Goal: Find specific page/section: Find specific page/section

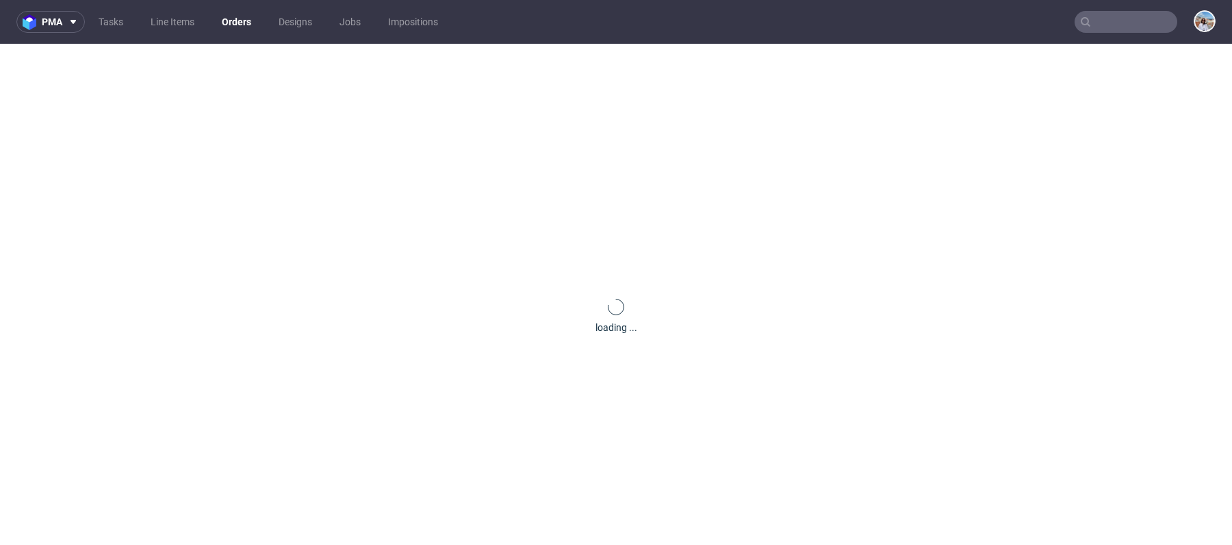
click at [1143, 42] on nav "pma Tasks Line Items Orders Designs Jobs Impositions" at bounding box center [616, 22] width 1232 height 44
click at [1118, 11] on div at bounding box center [1125, 22] width 103 height 22
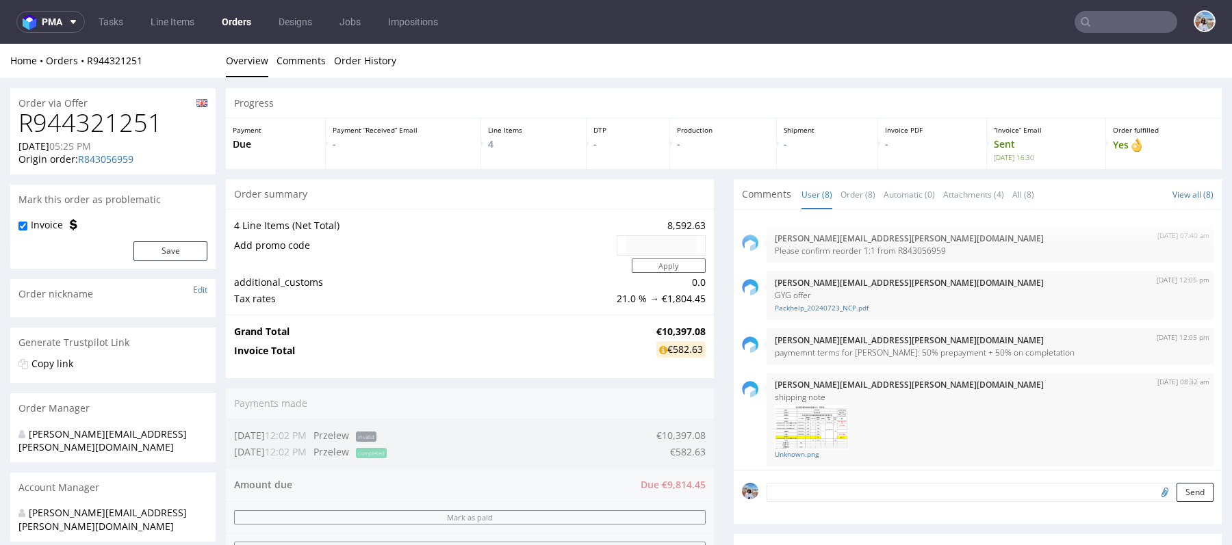
scroll to position [274, 0]
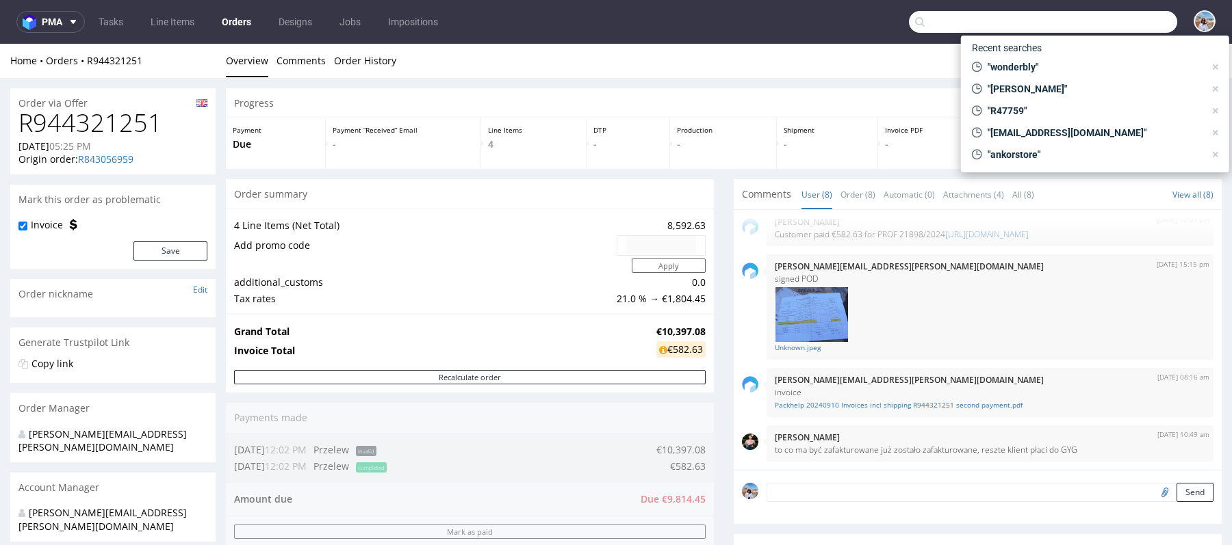
click at [1098, 25] on input "text" at bounding box center [1043, 22] width 268 height 22
paste input "R028609249"
type input "R028609249"
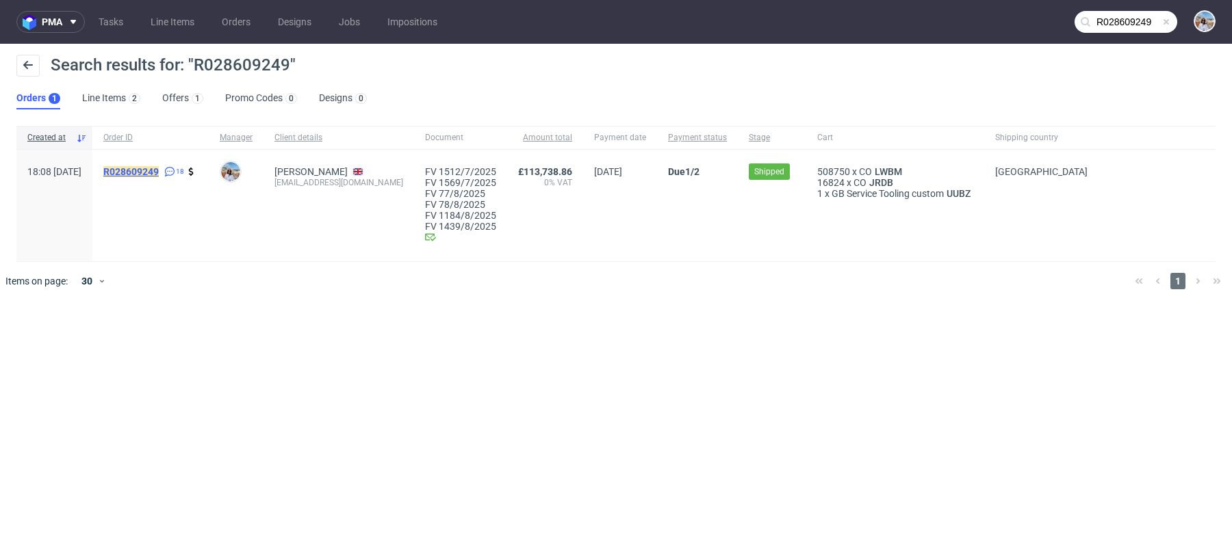
click at [159, 172] on mark "R028609249" at bounding box center [130, 171] width 55 height 11
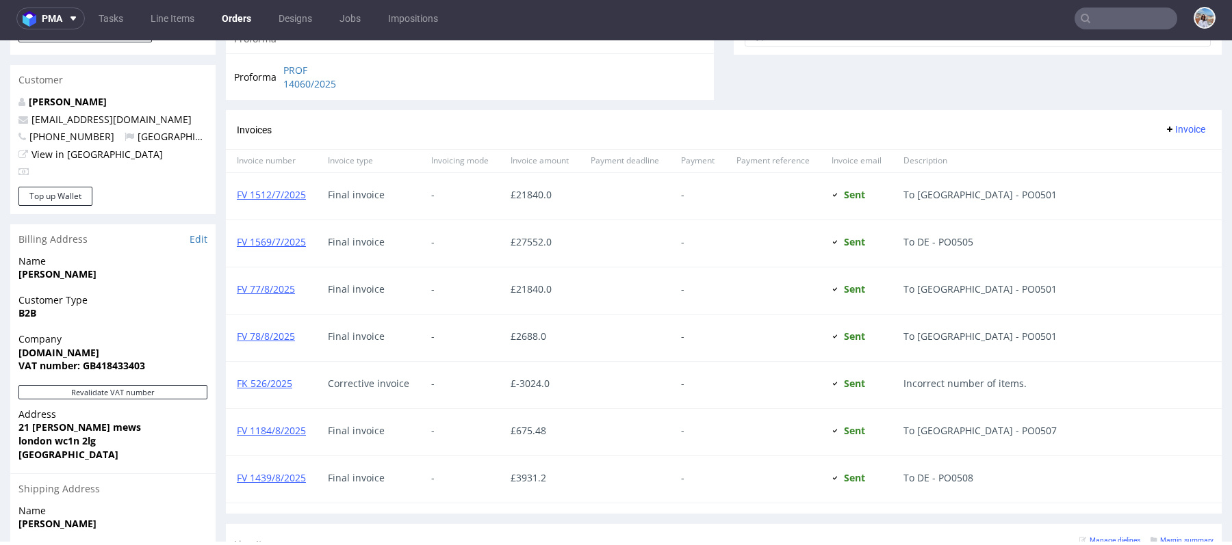
scroll to position [885, 0]
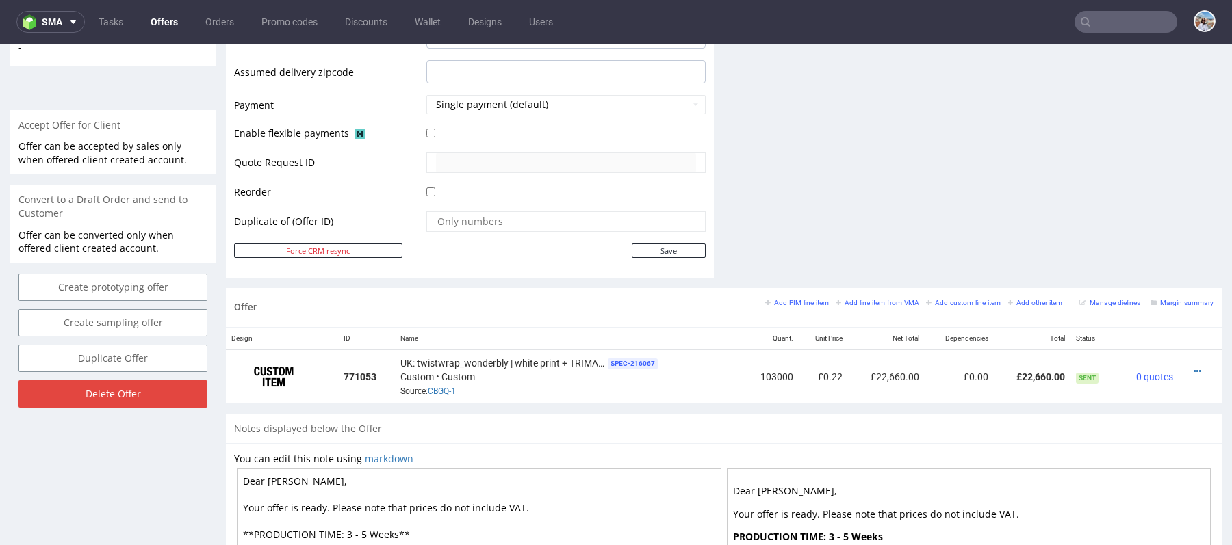
scroll to position [593, 0]
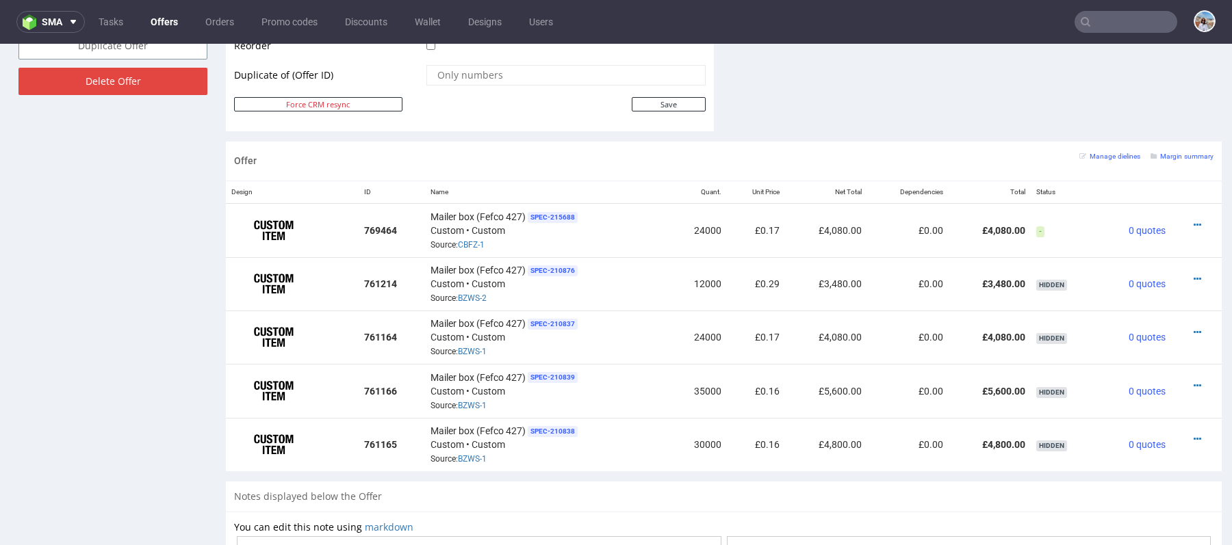
scroll to position [3, 0]
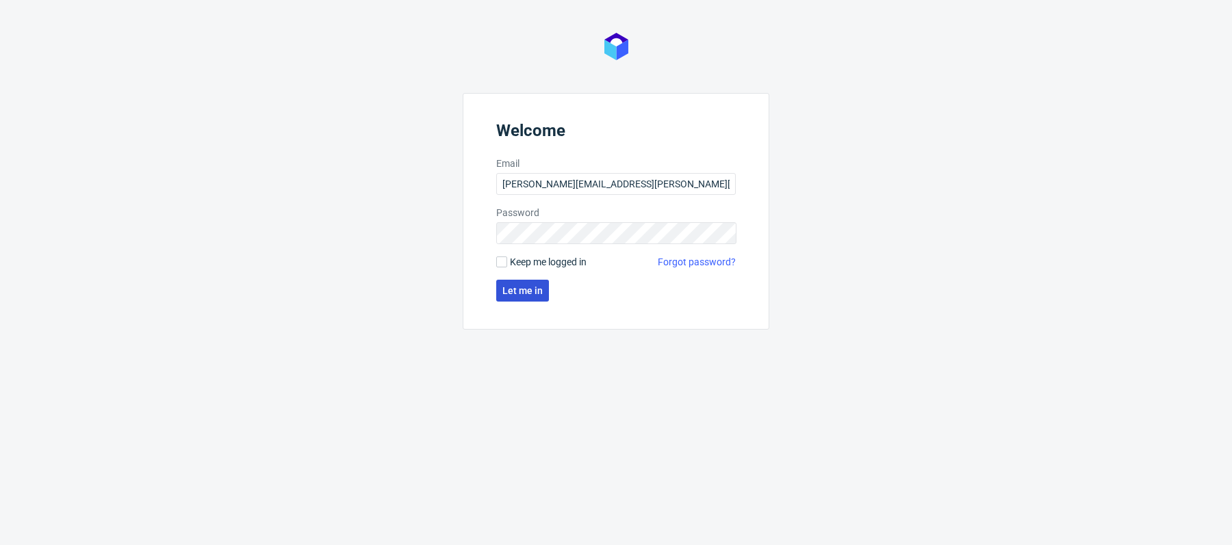
click at [531, 298] on button "Let me in" at bounding box center [522, 291] width 53 height 22
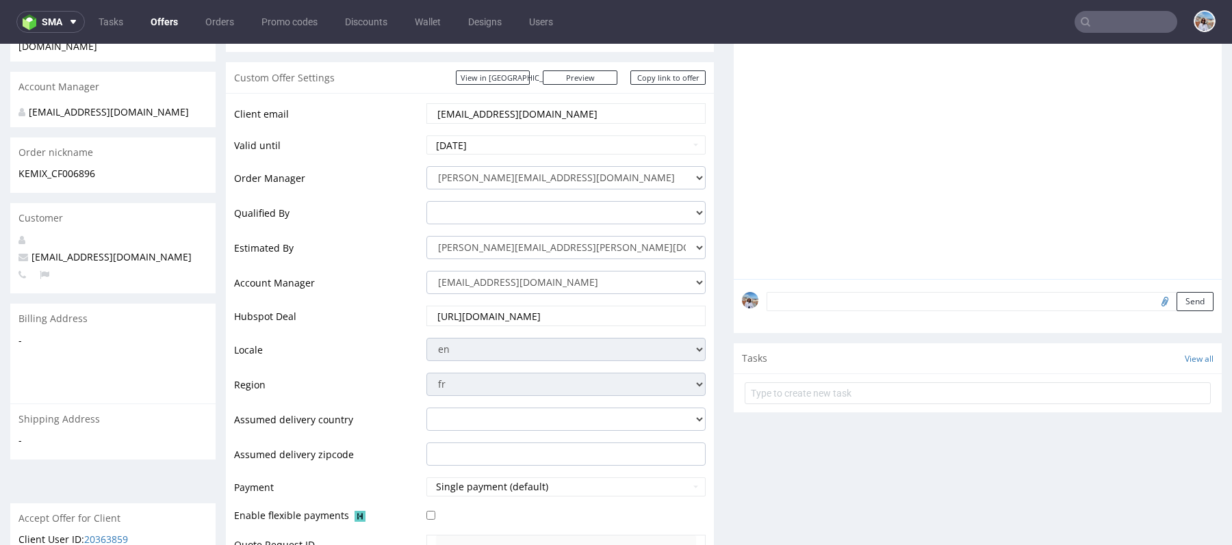
scroll to position [73, 0]
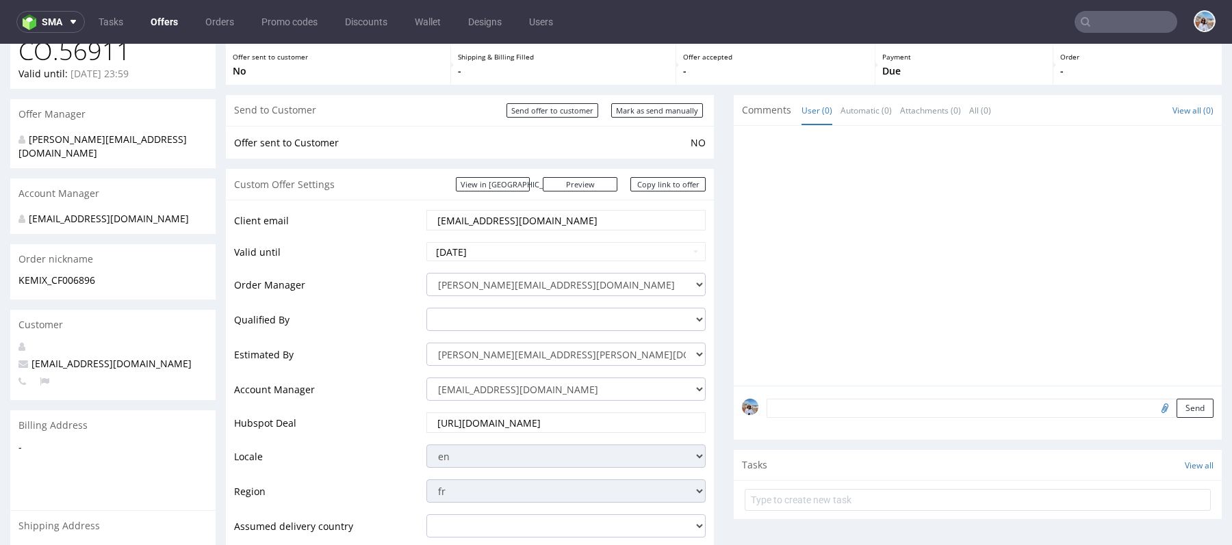
drag, startPoint x: 469, startPoint y: 220, endPoint x: 622, endPoint y: 220, distance: 152.6
click at [622, 220] on input "[EMAIL_ADDRESS][DOMAIN_NAME]" at bounding box center [566, 220] width 260 height 19
click at [1109, 23] on input "text" at bounding box center [1125, 22] width 103 height 22
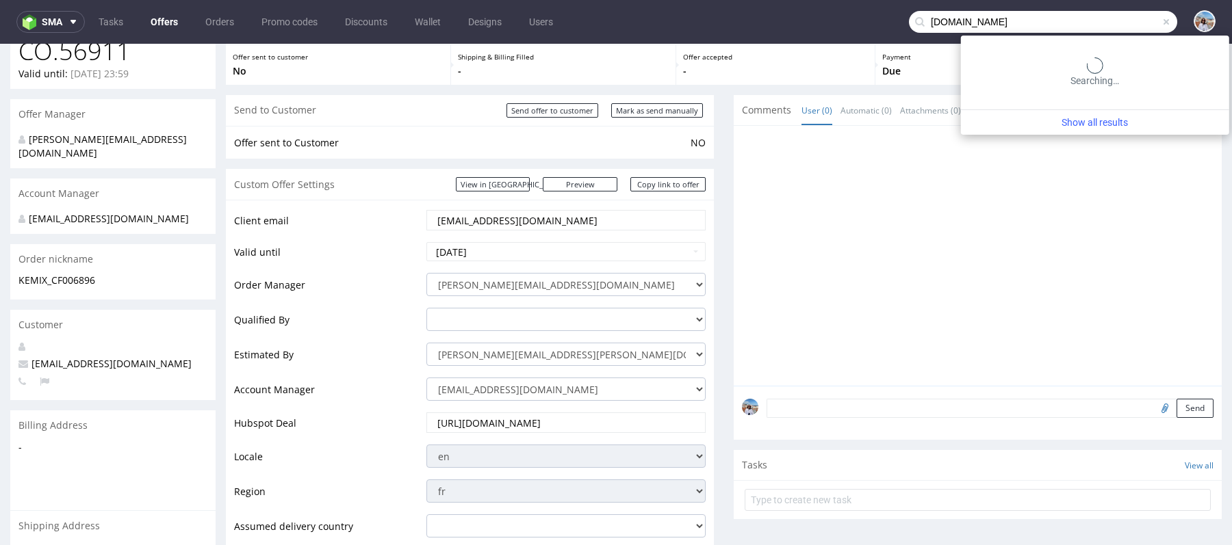
type input "[DOMAIN_NAME]"
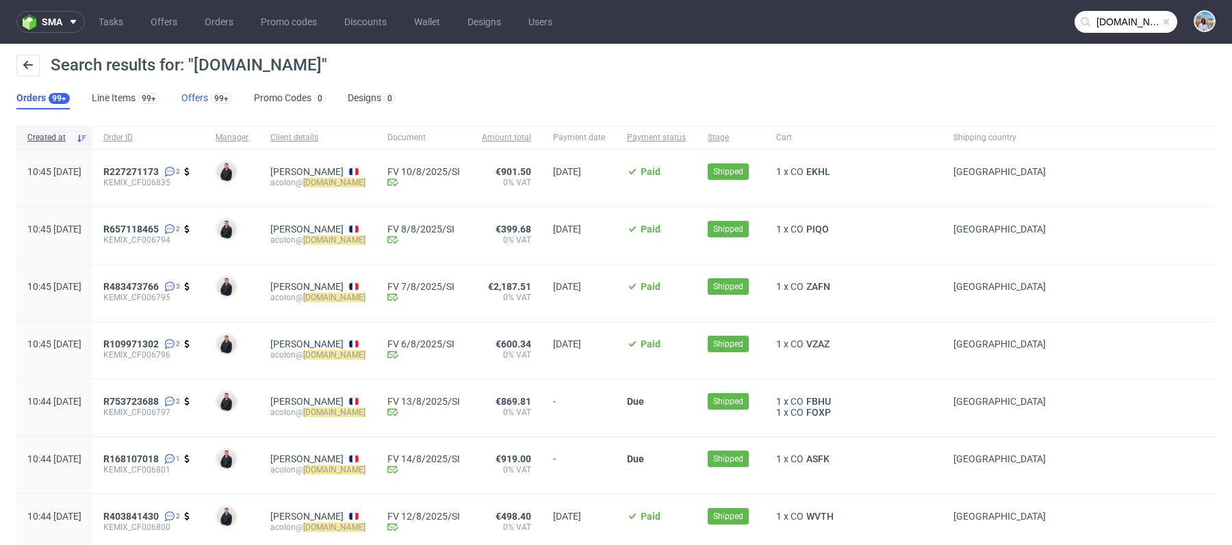
click at [200, 99] on link "Offers 99+" at bounding box center [206, 99] width 51 height 22
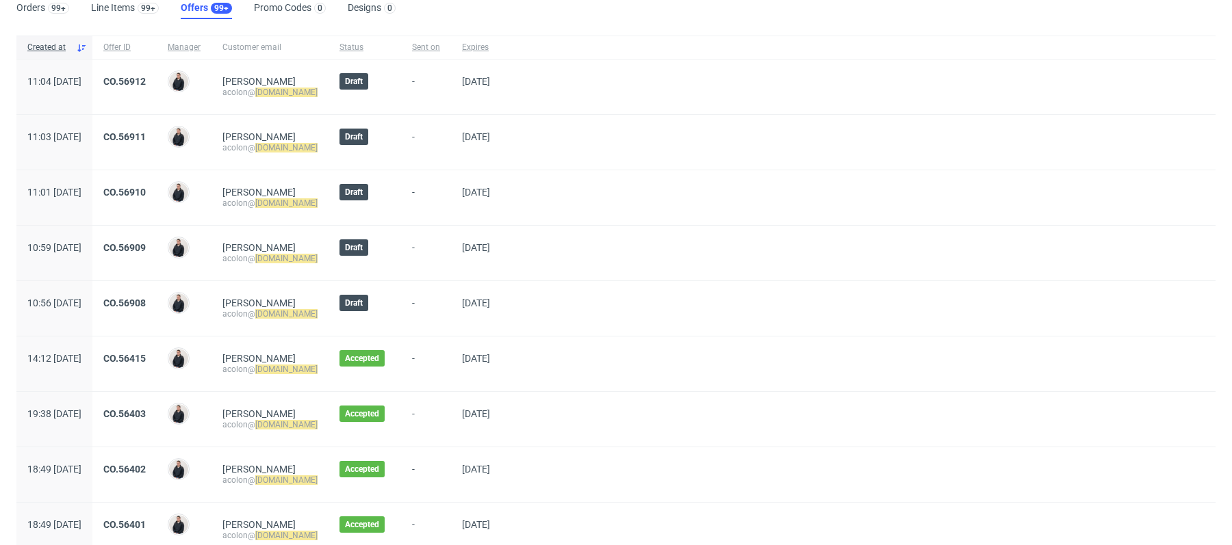
scroll to position [92, 0]
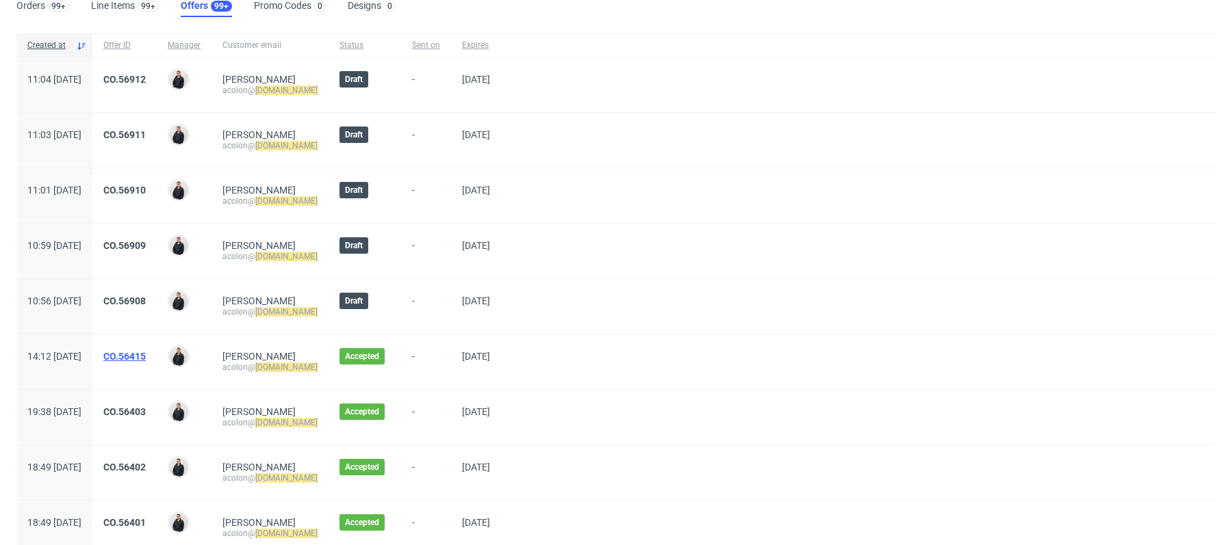
click at [146, 354] on link "CO.56415" at bounding box center [124, 356] width 42 height 11
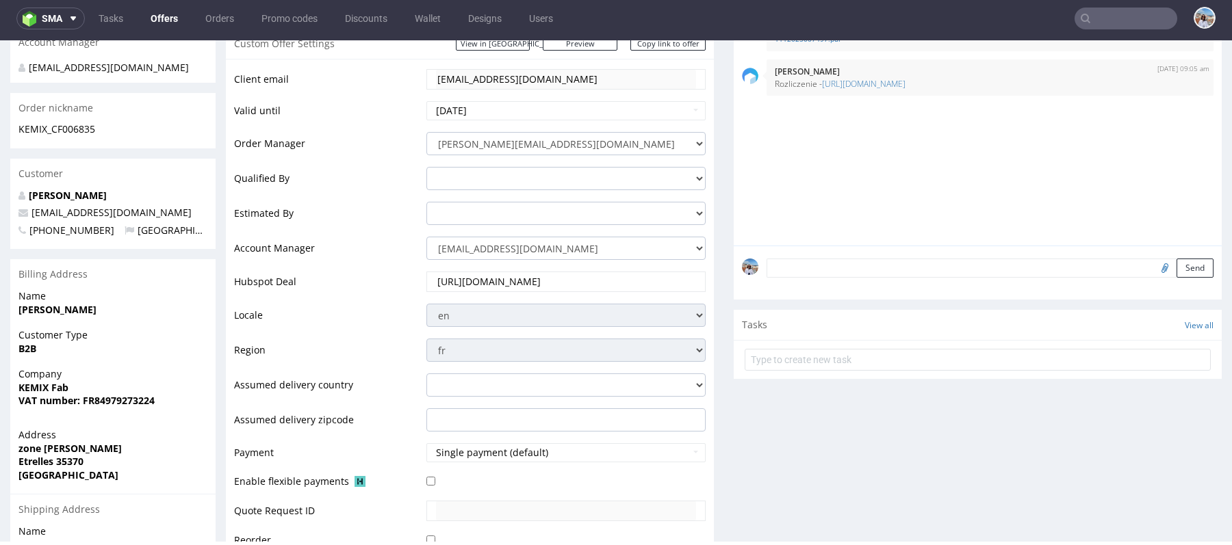
scroll to position [204, 0]
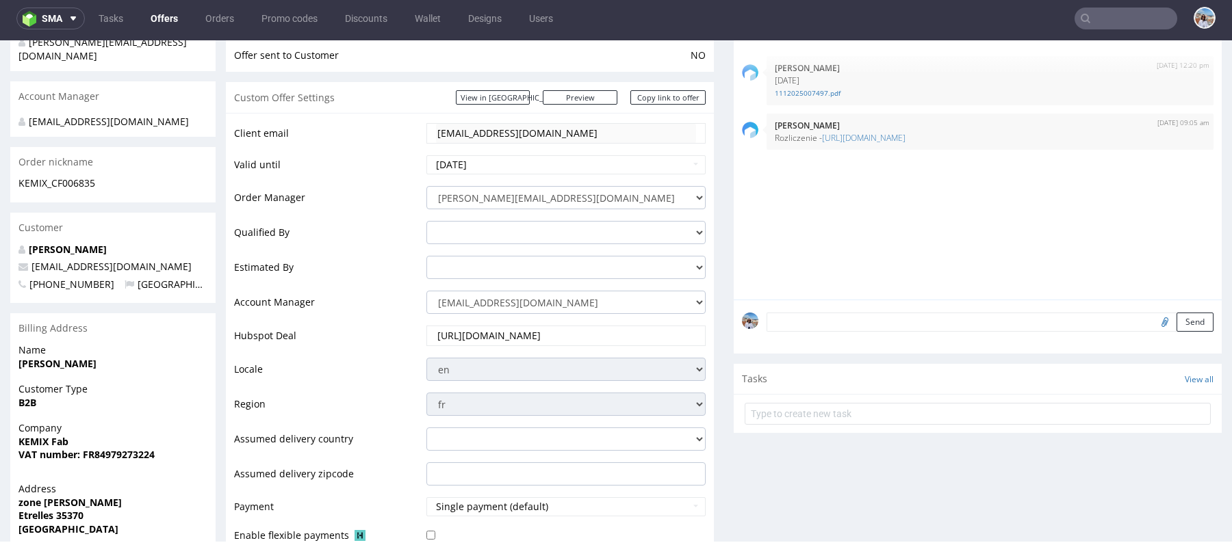
type input "[DOMAIN_NAME]"
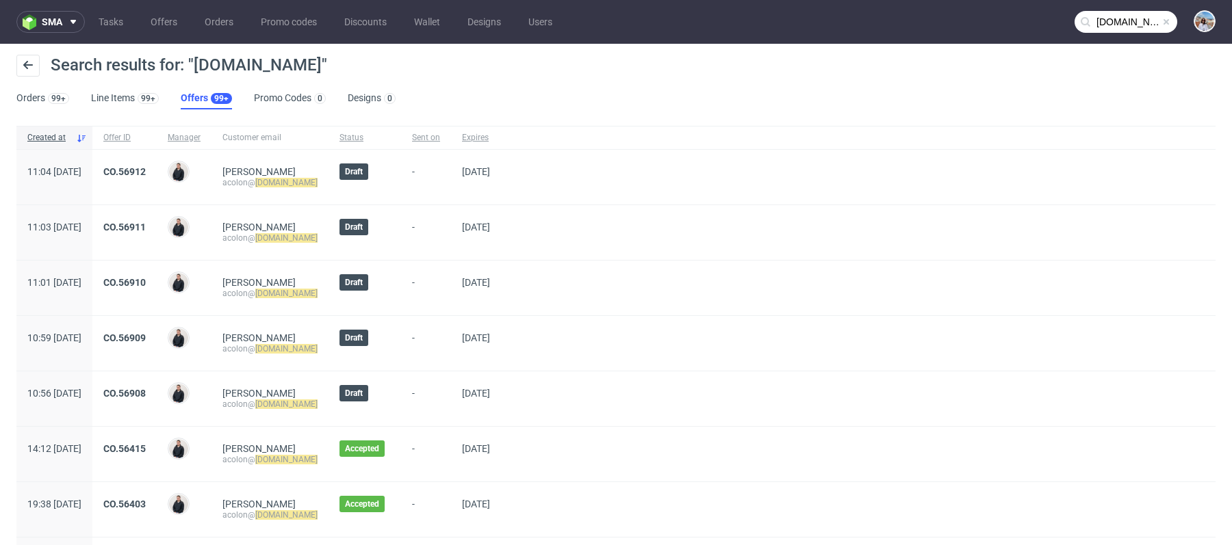
scroll to position [137, 0]
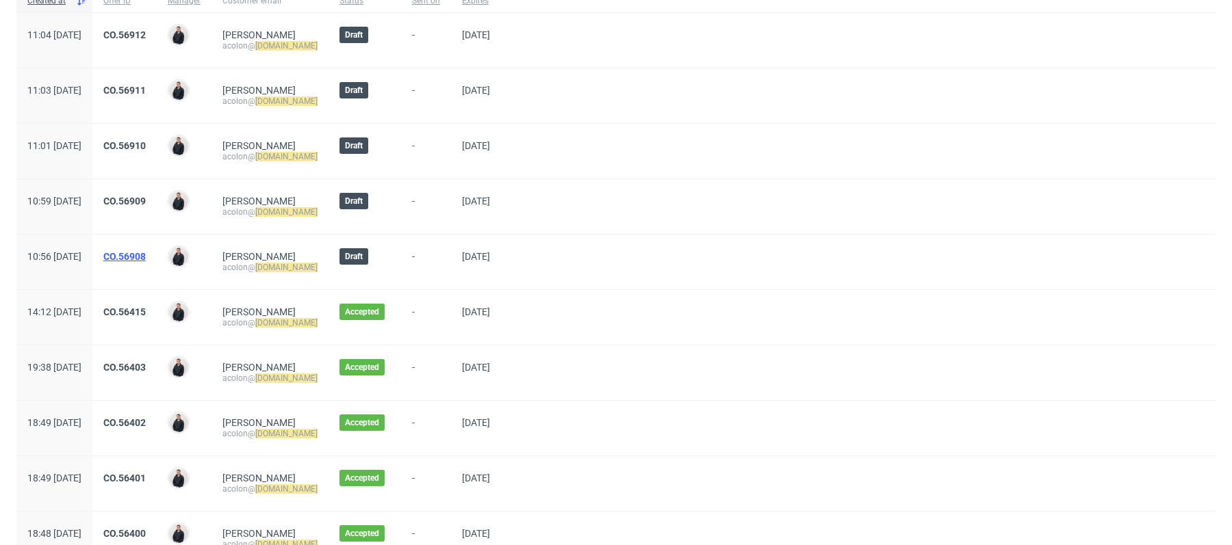
click at [146, 256] on link "CO.56908" at bounding box center [124, 256] width 42 height 11
